Goal: Task Accomplishment & Management: Complete application form

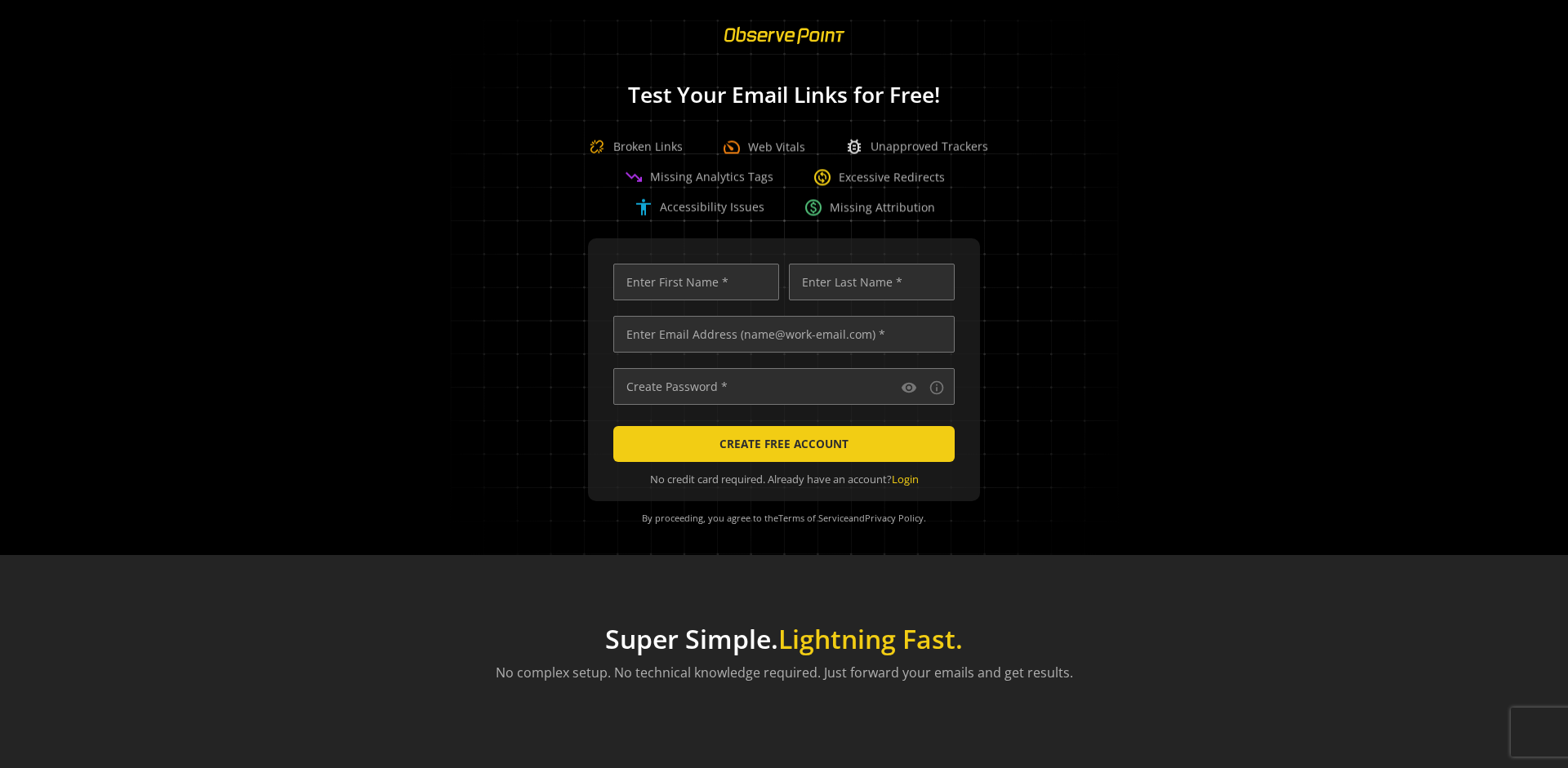
scroll to position [0, 5343]
click at [780, 333] on input "text" at bounding box center [784, 333] width 341 height 37
type input "[EMAIL_ADDRESS][DOMAIN_NAME]"
click at [692, 282] on input "text" at bounding box center [696, 282] width 165 height 37
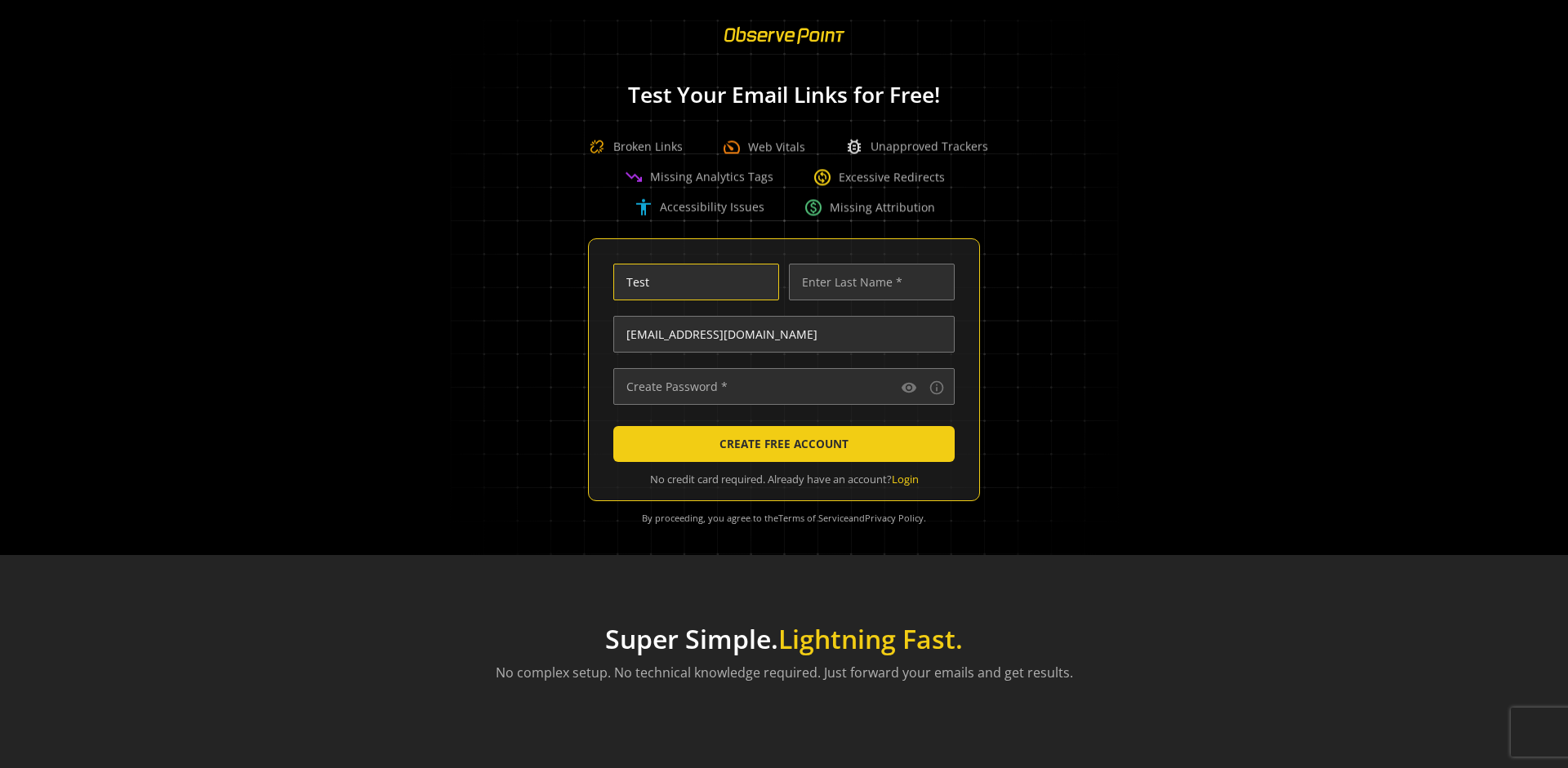
type input "Test"
click at [868, 282] on input "text" at bounding box center [871, 282] width 165 height 37
type input "Test"
click at [780, 386] on input "text" at bounding box center [784, 386] width 341 height 37
type input "••••••••••••••"
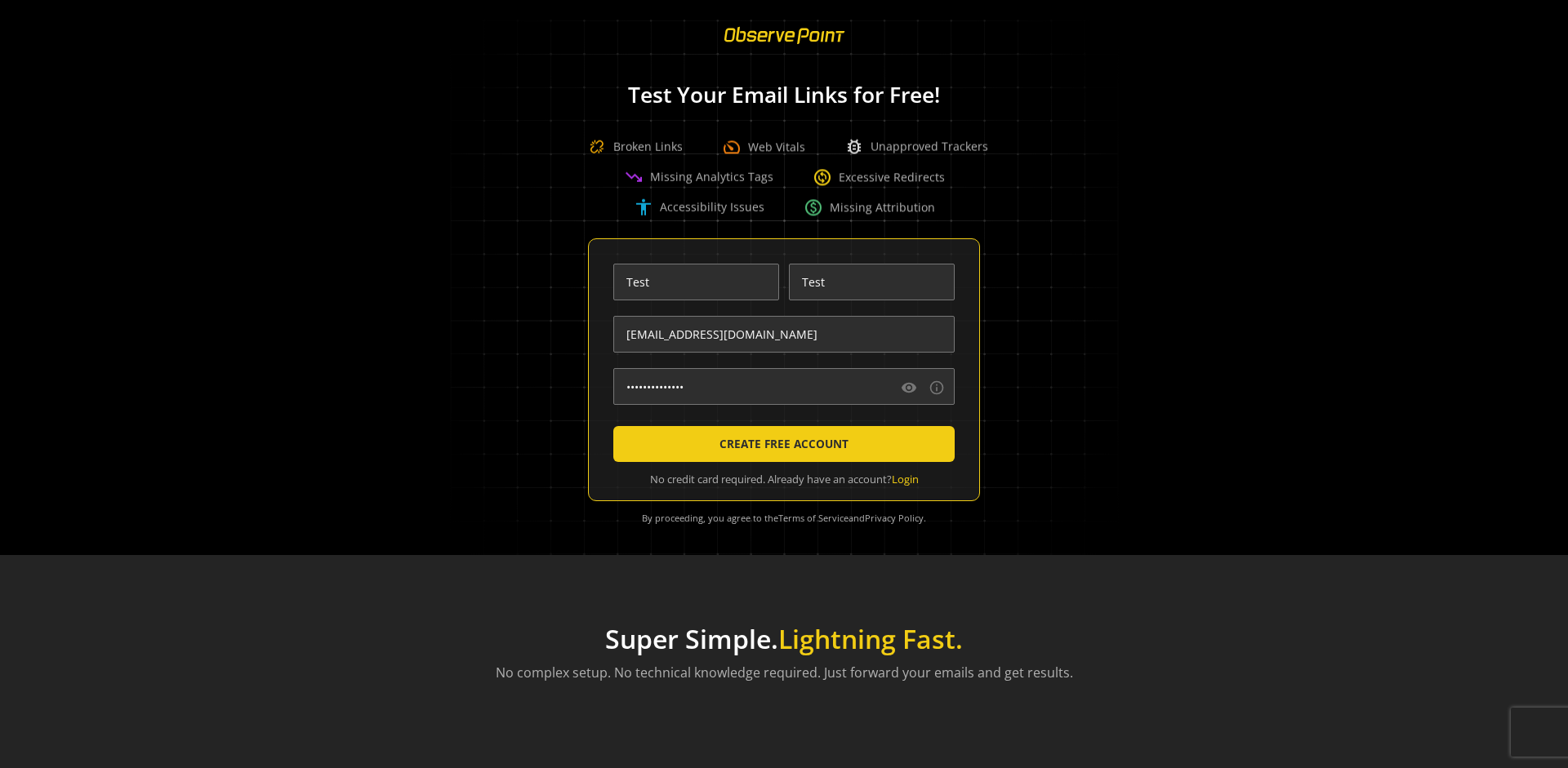
click at [780, 444] on span "CREATE FREE ACCOUNT" at bounding box center [784, 443] width 129 height 29
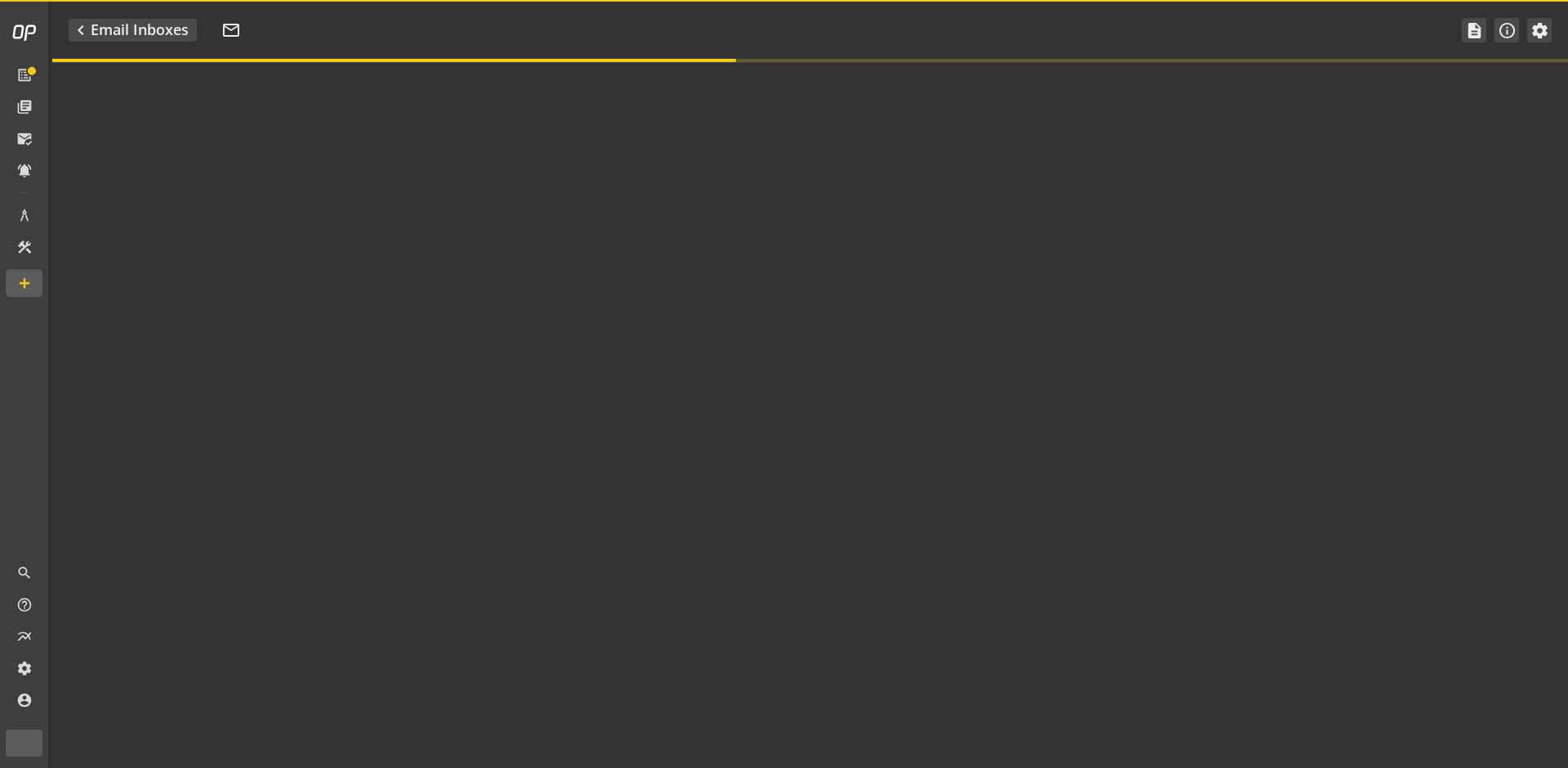
type textarea "Welcome to ObservePoint! This is your default email inbox for testing."
